Goal: Task Accomplishment & Management: Complete application form

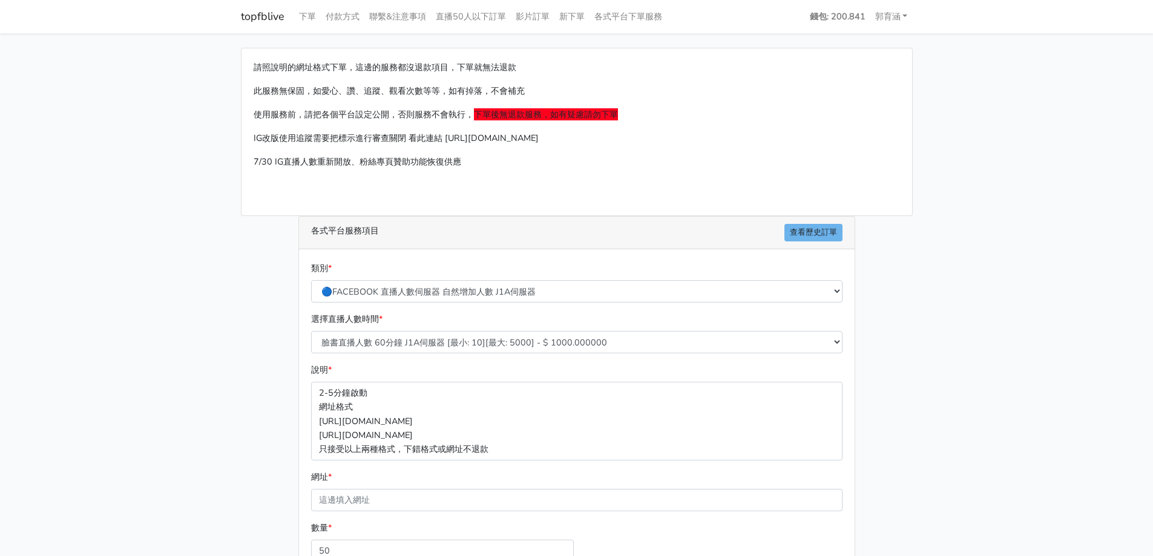
select select "🔵FACEBOOK 直播人數伺服器 自然增加人數 J1A伺服器"
select select "621"
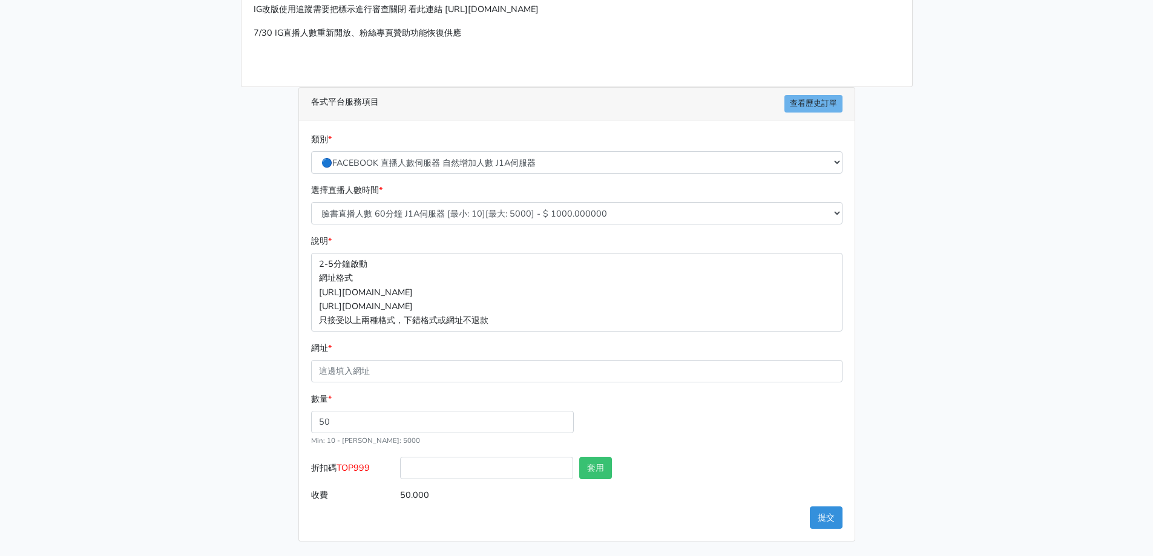
click at [443, 383] on form "類別 * 🔵FACEBOOK 直播人數緊急備用伺服器 2號AB伺服器 🔵FACEBOOK 網軍專用貼文留言 安全保密 🔵FACEBOOK 直播人數緊急備用伺服…" at bounding box center [577, 320] width 532 height 374
click at [440, 378] on input "網址 *" at bounding box center [577, 371] width 532 height 22
paste input "[URL][DOMAIN_NAME]"
type input "[URL][DOMAIN_NAME]"
click at [283, 371] on div "請照說明的網址格式下單，這邊的服務都沒退款項目，下單就無法退款 此服務無保固，如愛心、讚、追蹤、觀看次數等等，如有掉落，不會補充 使用服務前，請把各個平台設定…" at bounding box center [577, 230] width 690 height 623
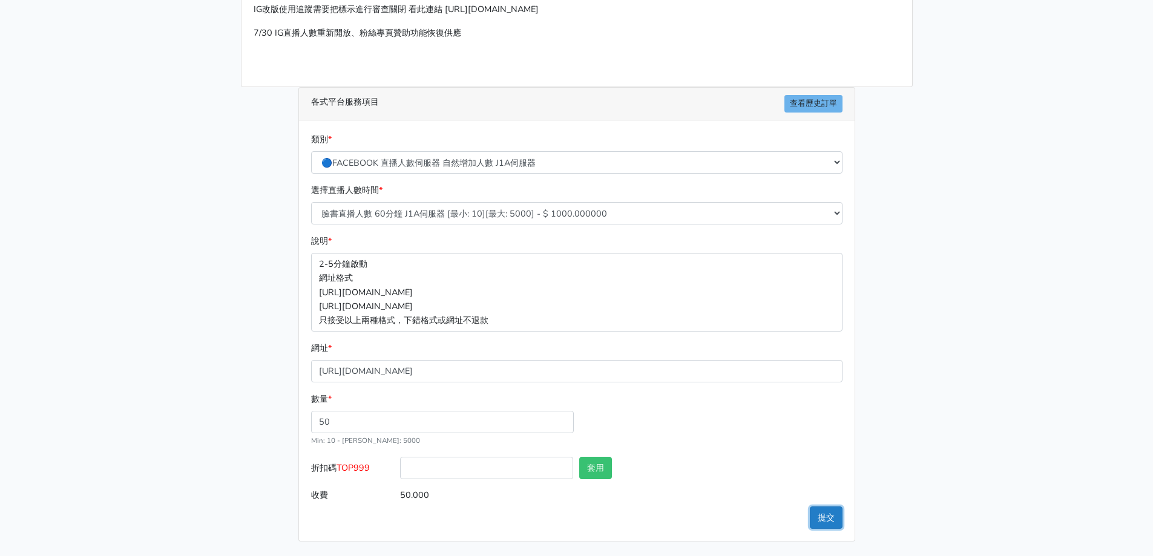
click at [817, 515] on button "提交" at bounding box center [826, 518] width 33 height 22
